Goal: Task Accomplishment & Management: Manage account settings

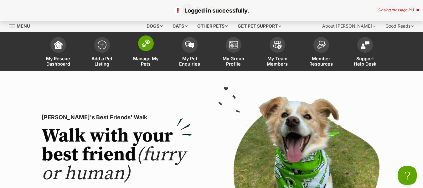
click at [144, 59] on span "Manage My Pets" at bounding box center [146, 61] width 28 height 11
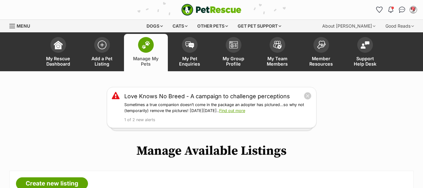
click at [12, 26] on span "Menu" at bounding box center [12, 26] width 6 height 1
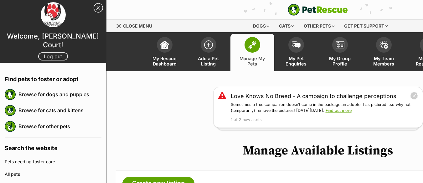
click at [41, 52] on link "Log out" at bounding box center [53, 56] width 30 height 8
